Goal: Task Accomplishment & Management: Manage account settings

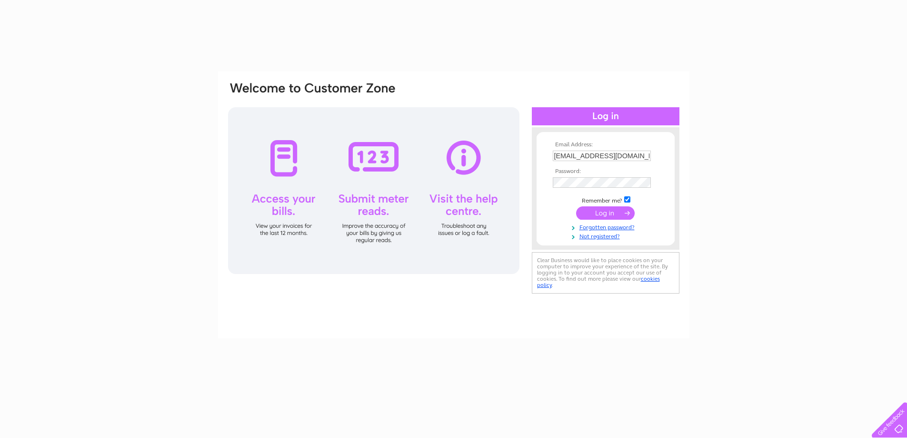
click at [600, 210] on input "submit" at bounding box center [605, 212] width 59 height 13
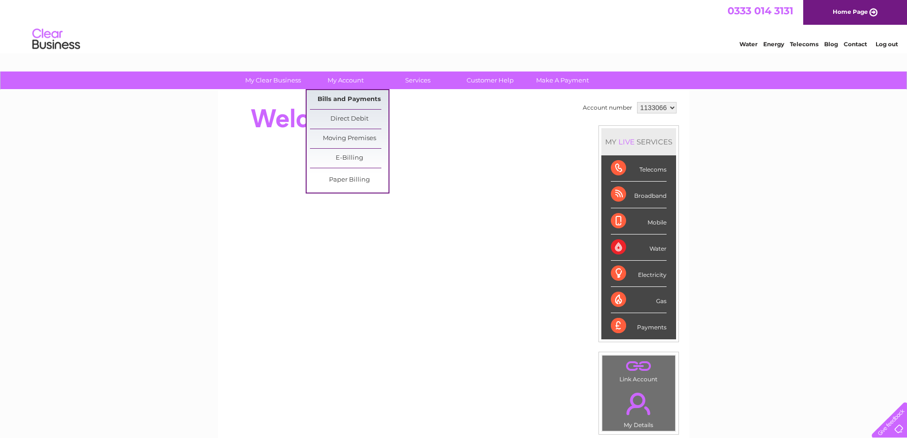
click at [349, 96] on link "Bills and Payments" at bounding box center [349, 99] width 79 height 19
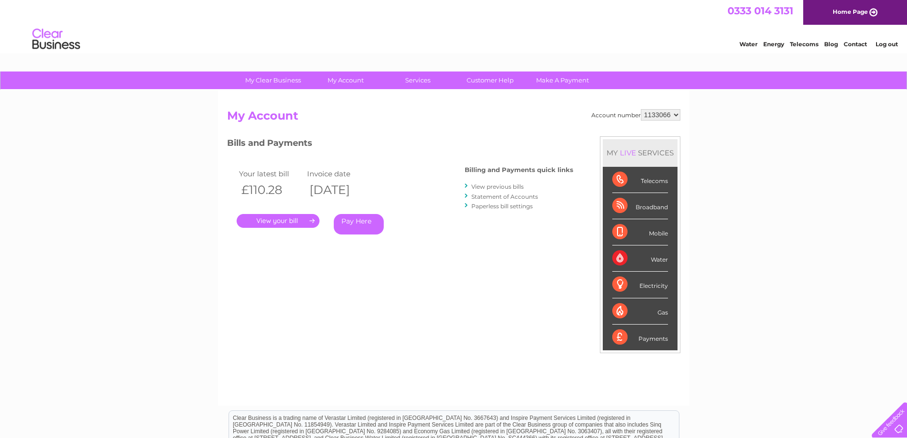
click at [278, 222] on link "." at bounding box center [278, 221] width 83 height 14
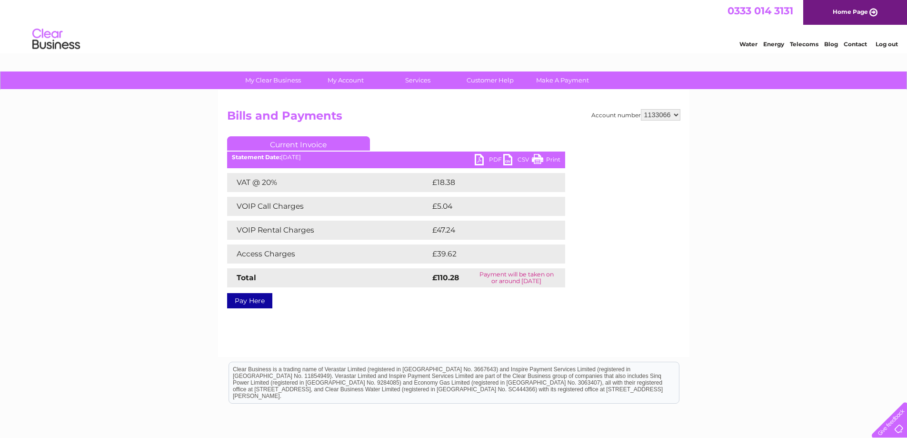
click at [488, 159] on link "PDF" at bounding box center [489, 161] width 29 height 14
